Goal: Book appointment/travel/reservation

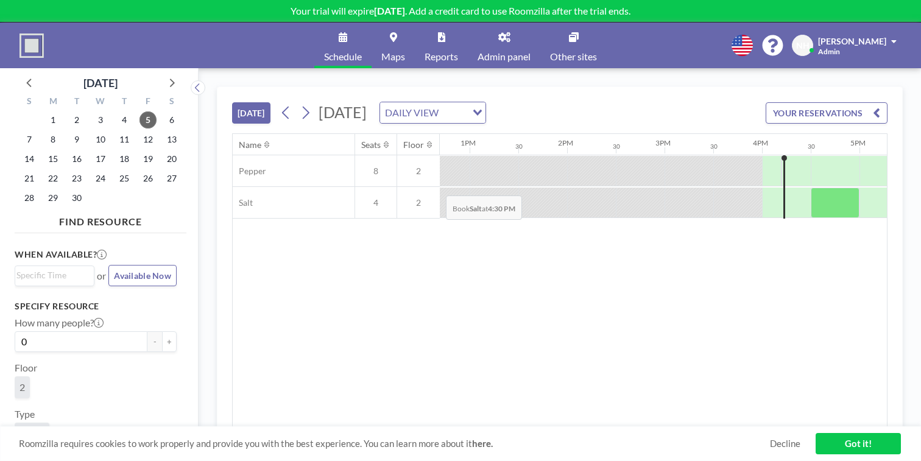
scroll to position [0, 1239]
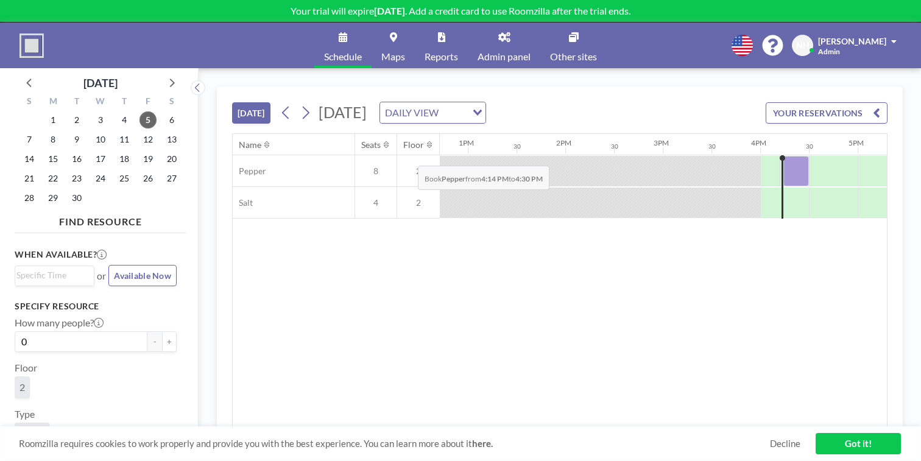
click at [783, 156] on div at bounding box center [796, 171] width 26 height 30
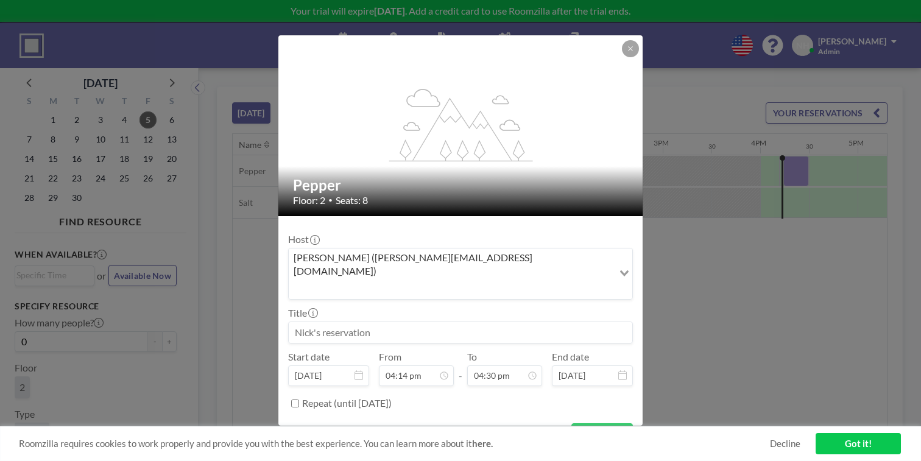
click at [486, 322] on input at bounding box center [460, 332] width 343 height 21
type input "test"
click at [580, 423] on button "BOOK NOW" at bounding box center [602, 433] width 62 height 21
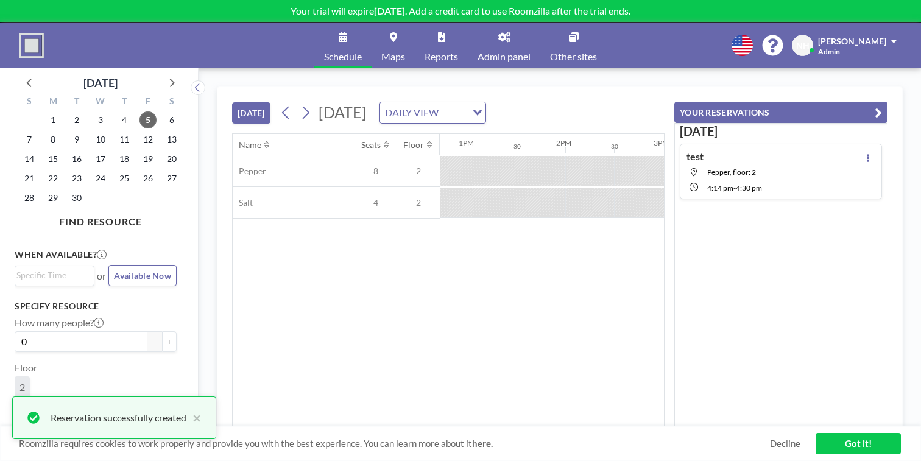
click at [580, 368] on div "Name Seats Floor 12AM 30 1AM 30 2AM 30 3AM 30 4AM 30 5AM 30 6AM 30 7AM 30 8AM 3…" at bounding box center [448, 280] width 431 height 293
click at [882, 105] on icon "button" at bounding box center [878, 112] width 7 height 15
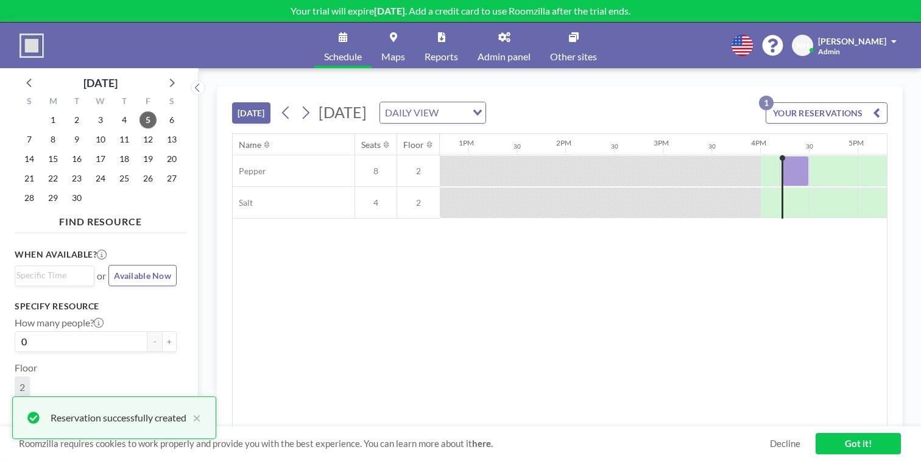
click at [843, 448] on link "Got it!" at bounding box center [857, 443] width 85 height 21
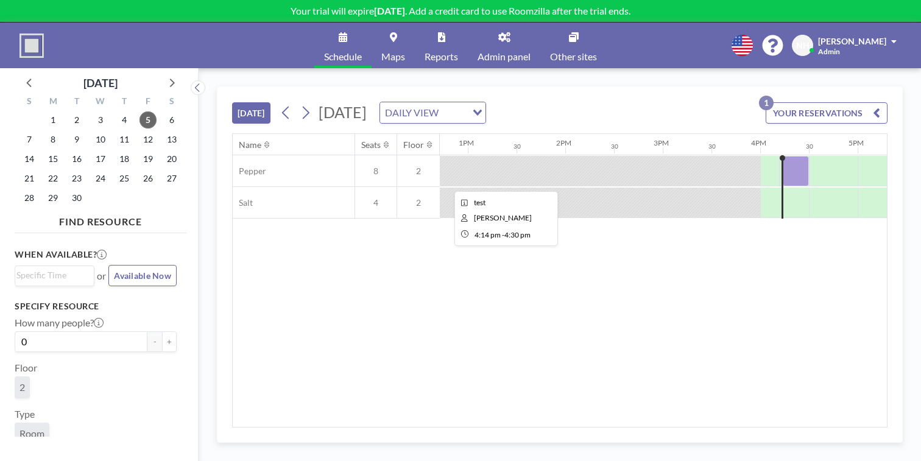
click at [783, 156] on div at bounding box center [796, 171] width 26 height 30
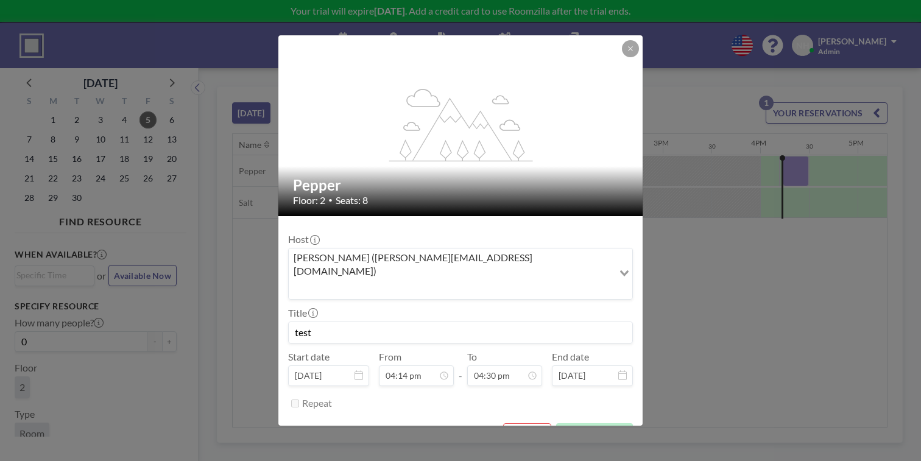
click at [513, 423] on button "REMOVE" at bounding box center [527, 433] width 48 height 21
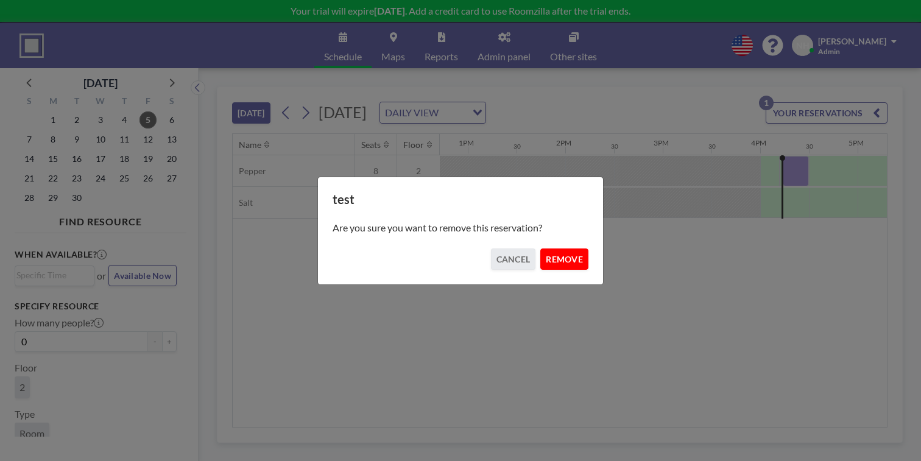
click at [554, 248] on button "REMOVE" at bounding box center [564, 258] width 48 height 21
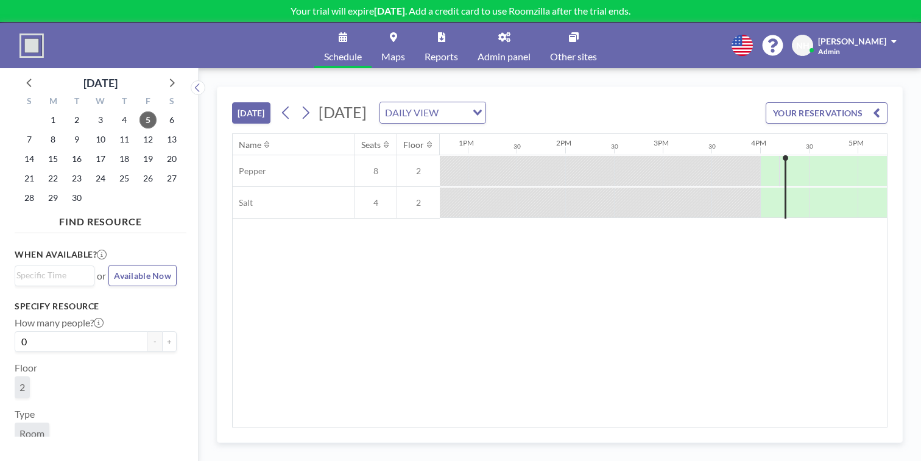
click at [504, 34] on link "Admin panel" at bounding box center [504, 46] width 72 height 46
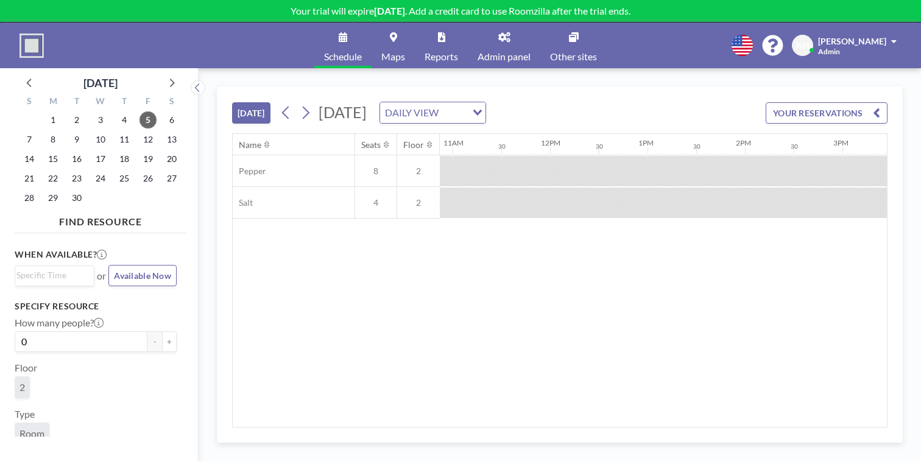
scroll to position [0, 1227]
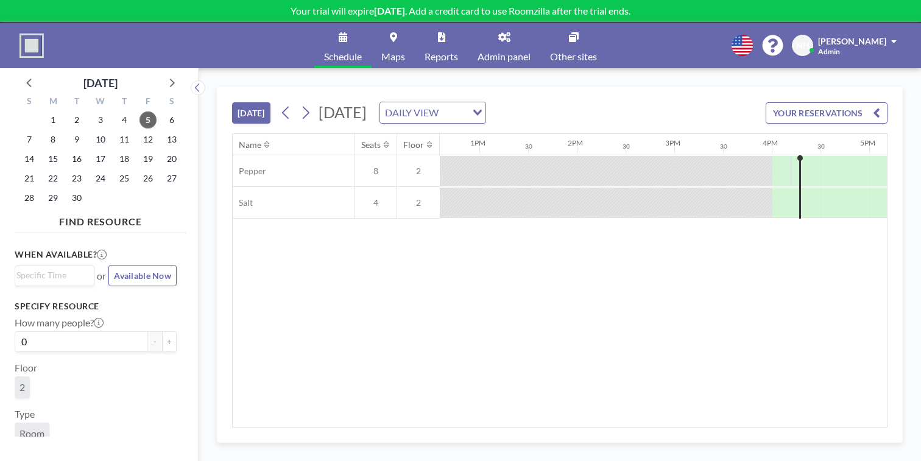
click at [497, 40] on link "Admin panel" at bounding box center [504, 46] width 72 height 46
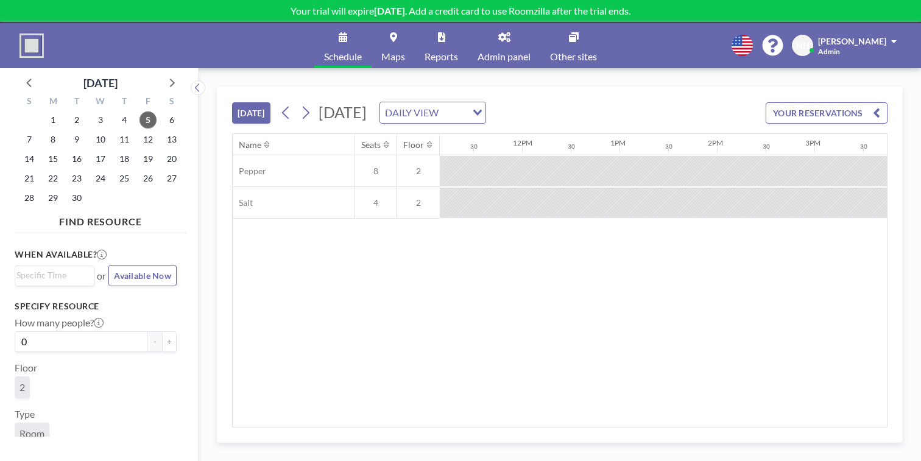
scroll to position [0, 1227]
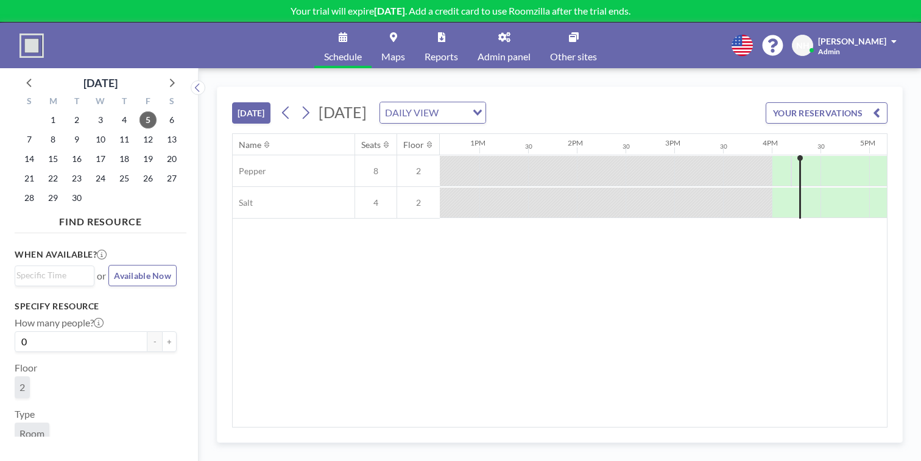
click at [858, 102] on button "YOUR RESERVATIONS" at bounding box center [827, 112] width 122 height 21
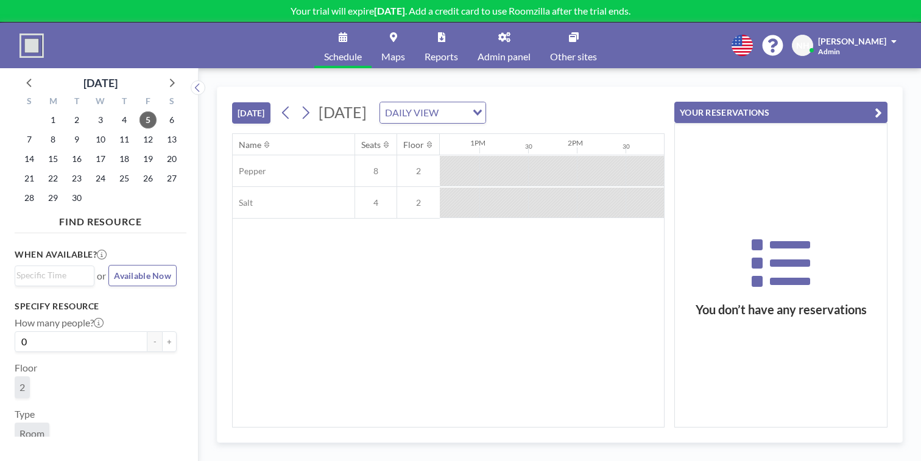
click at [882, 105] on icon "button" at bounding box center [878, 112] width 7 height 15
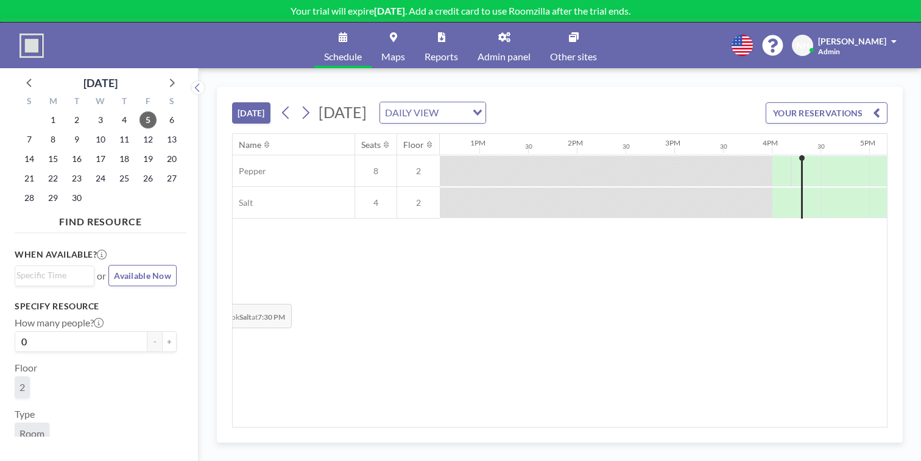
click at [233, 271] on div "Name Seats Floor 12AM 30 1AM 30 2AM 30 3AM 30 4AM 30 5AM 30 6AM 30 7AM 30 8AM 3…" at bounding box center [560, 280] width 654 height 293
click at [485, 33] on link "Admin panel" at bounding box center [504, 46] width 72 height 46
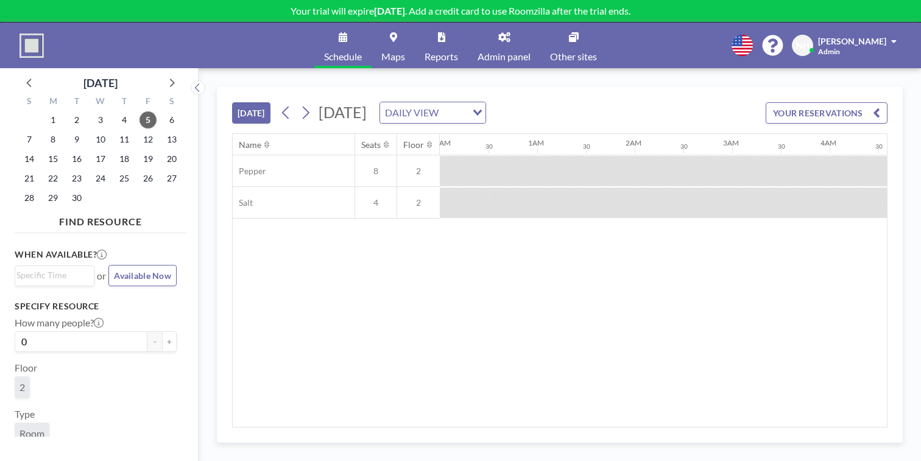
scroll to position [0, 1227]
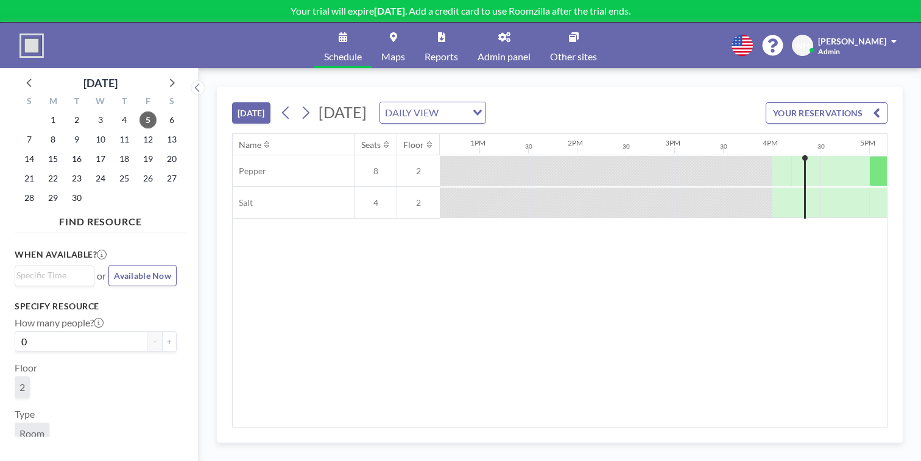
click at [474, 36] on link "Admin panel" at bounding box center [504, 46] width 72 height 46
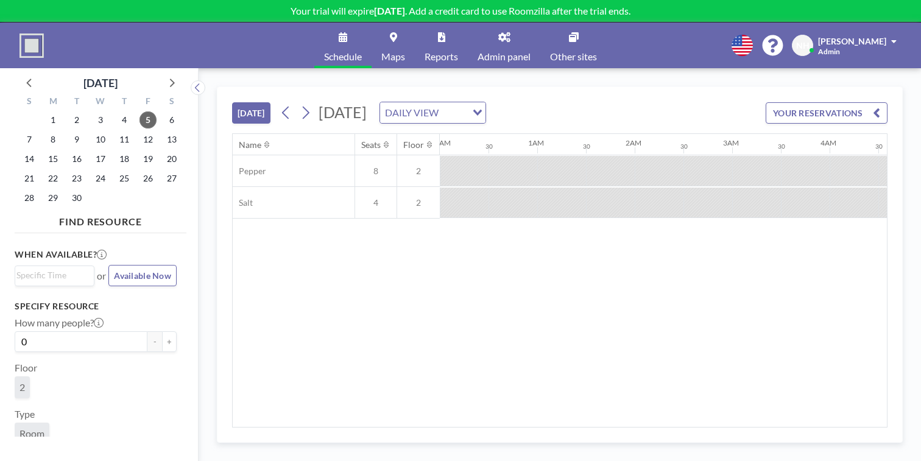
scroll to position [0, 1227]
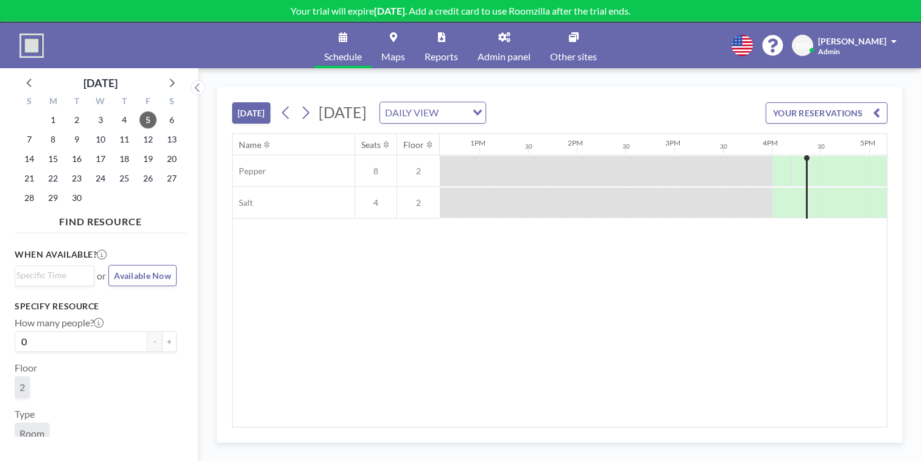
click at [515, 251] on div "Name Seats Floor 12AM 30 1AM 30 2AM 30 3AM 30 4AM 30 5AM 30 6AM 30 7AM 30 8AM 3…" at bounding box center [560, 280] width 654 height 293
click at [29, 74] on icon at bounding box center [30, 82] width 16 height 16
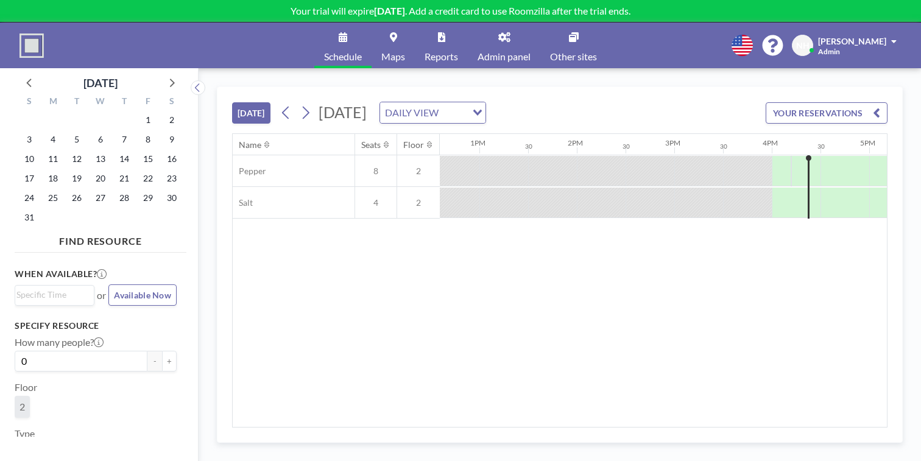
click at [359, 33] on link "Schedule" at bounding box center [342, 46] width 57 height 46
click at [498, 33] on icon at bounding box center [504, 37] width 12 height 10
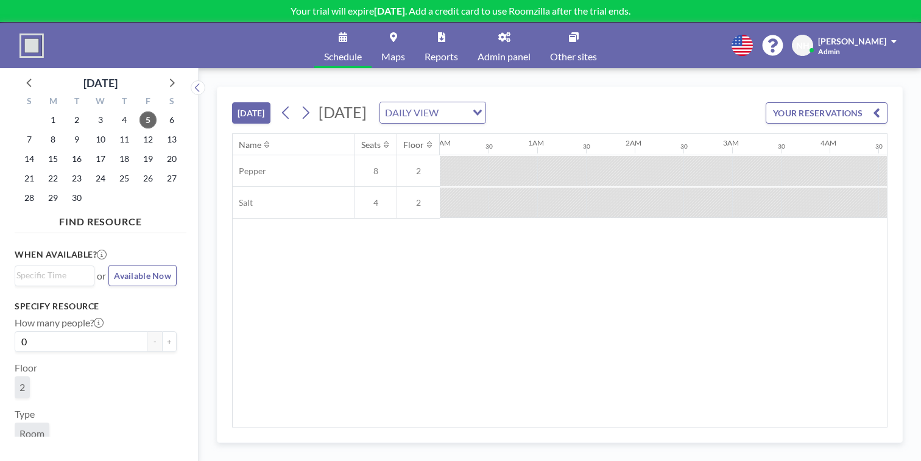
scroll to position [0, 1227]
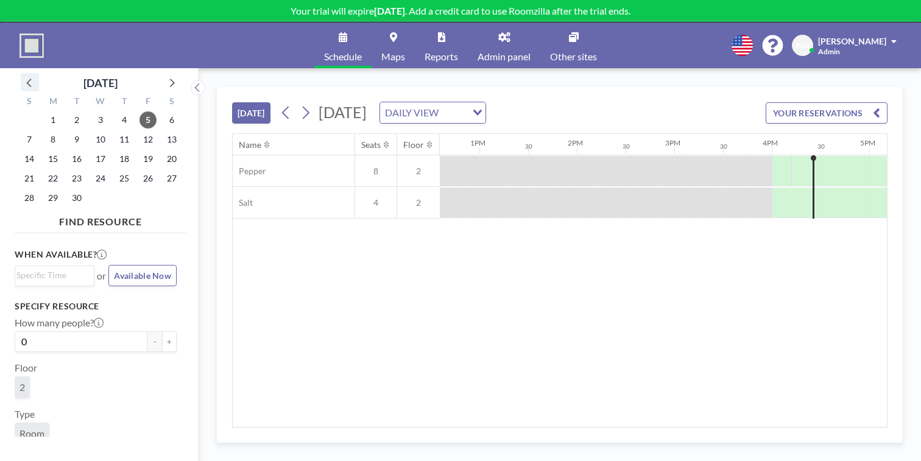
click at [23, 74] on icon at bounding box center [30, 82] width 16 height 16
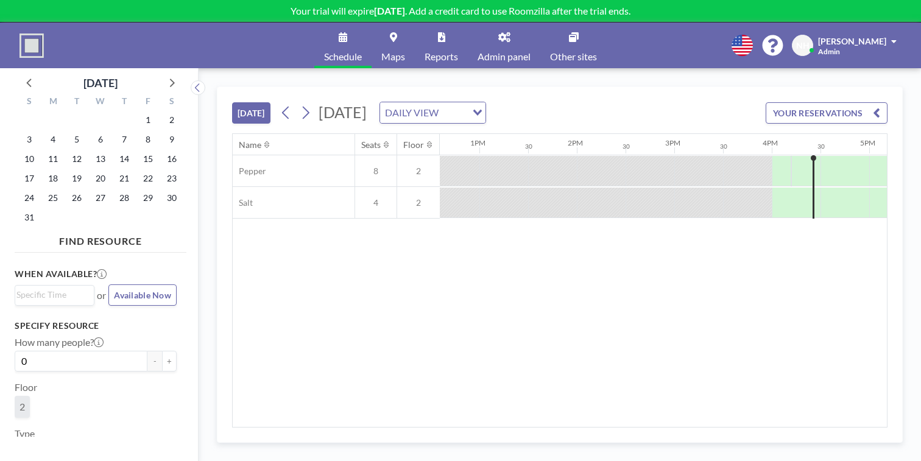
click at [477, 52] on span "Admin panel" at bounding box center [503, 57] width 53 height 10
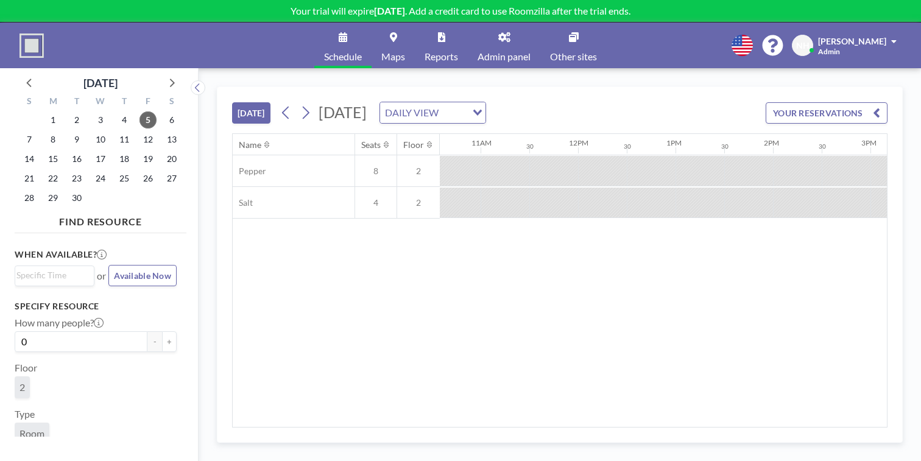
scroll to position [0, 1227]
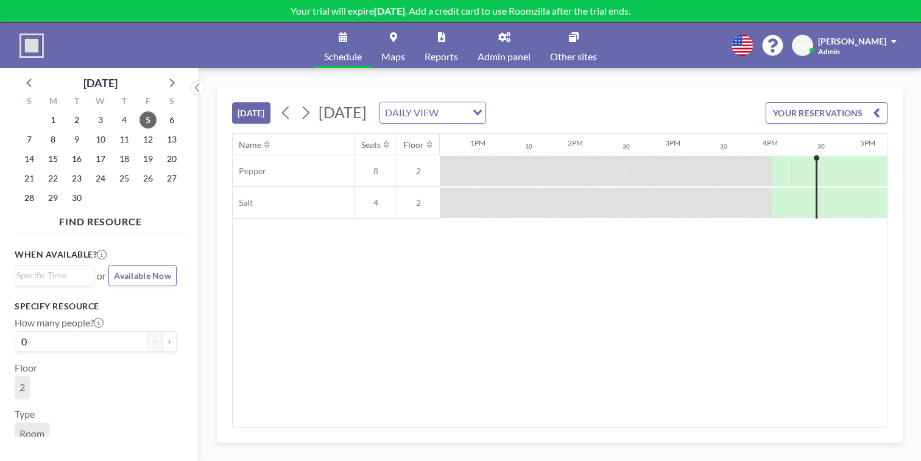
click at [465, 105] on input "Search for option" at bounding box center [453, 113] width 23 height 16
click at [456, 125] on li "WEEKLY VIEW" at bounding box center [455, 130] width 96 height 18
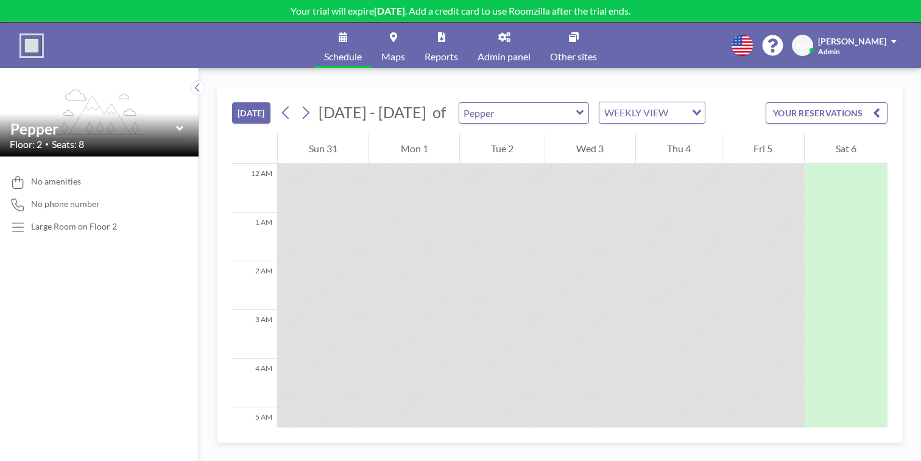
scroll to position [614, 0]
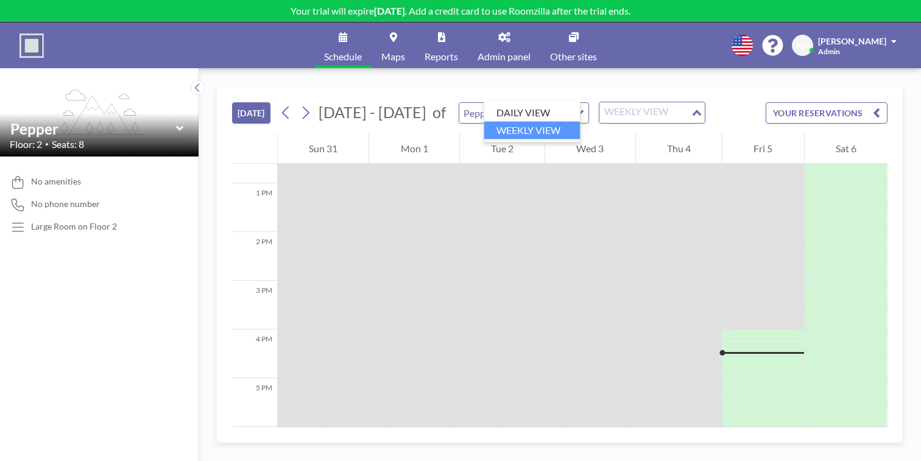
click at [600, 105] on input "Search for option" at bounding box center [644, 113] width 89 height 16
click at [532, 108] on li "DAILY VIEW" at bounding box center [532, 113] width 96 height 18
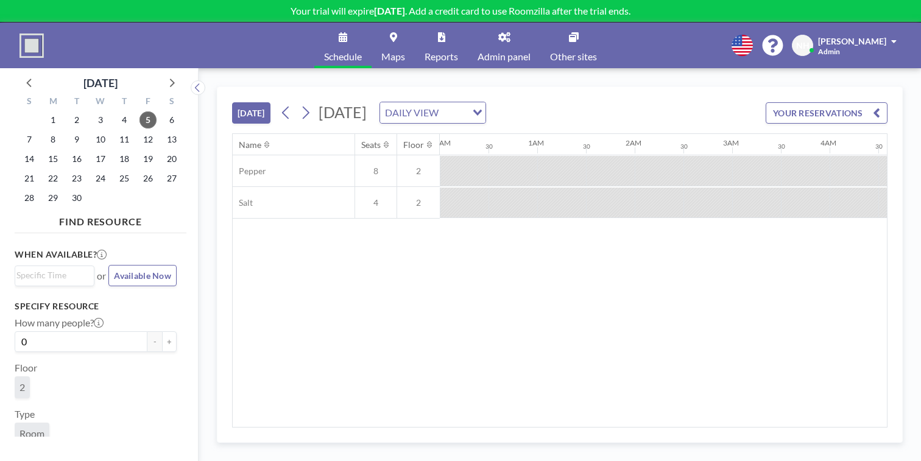
scroll to position [0, 1227]
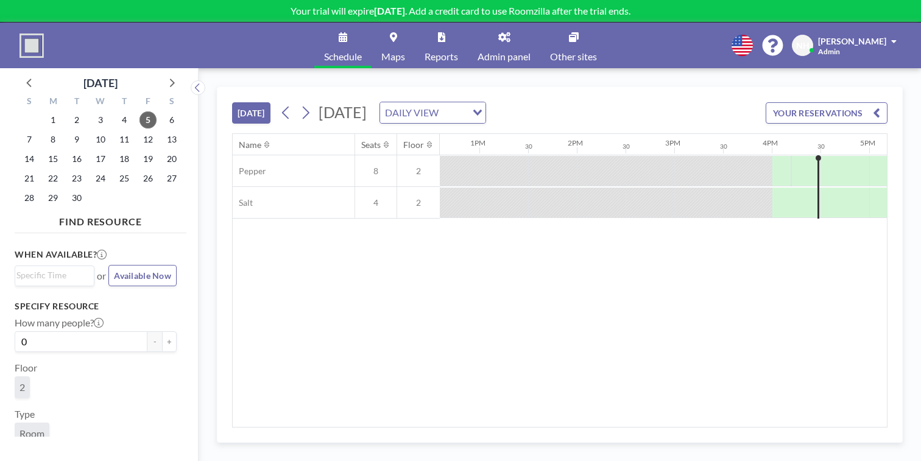
click at [498, 32] on icon at bounding box center [504, 37] width 12 height 10
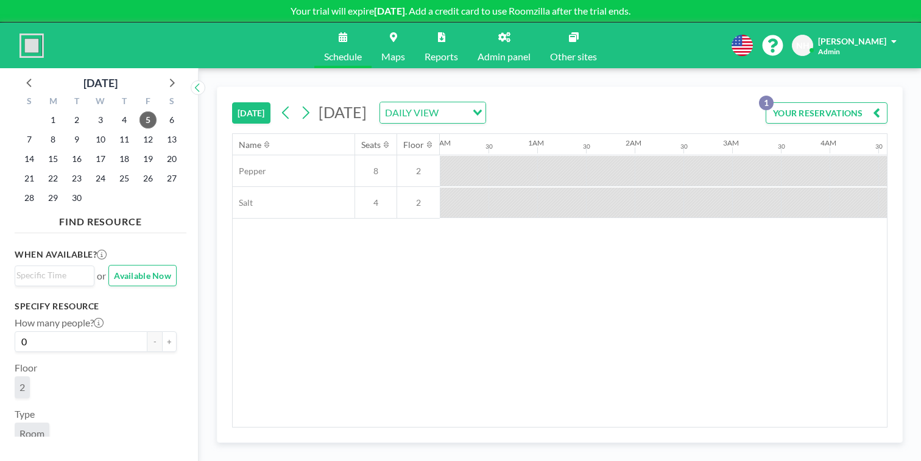
scroll to position [0, 1267]
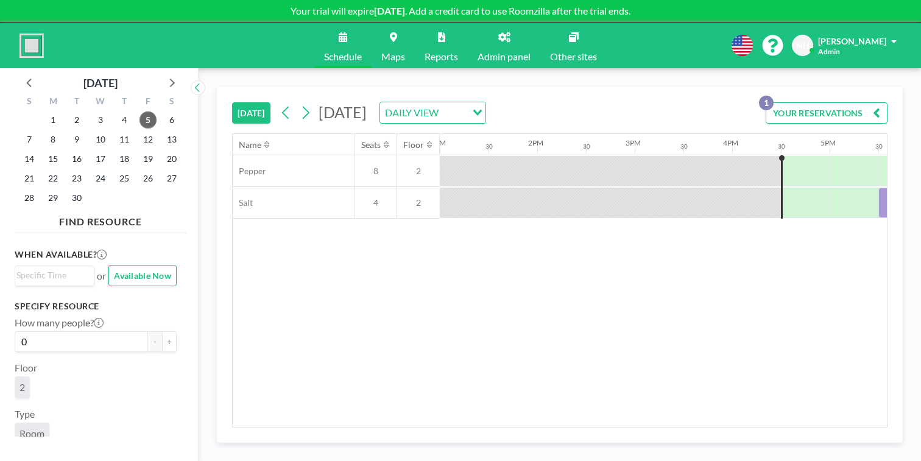
click at [343, 297] on div "Name Seats Floor 12AM 30 1AM 30 2AM 30 3AM 30 4AM 30 5AM 30 6AM 30 7AM 30 8AM 3…" at bounding box center [560, 280] width 654 height 293
click at [362, 52] on span "Schedule" at bounding box center [343, 57] width 38 height 10
click at [485, 37] on link "Admin panel" at bounding box center [504, 46] width 72 height 46
